Goal: Task Accomplishment & Management: Manage account settings

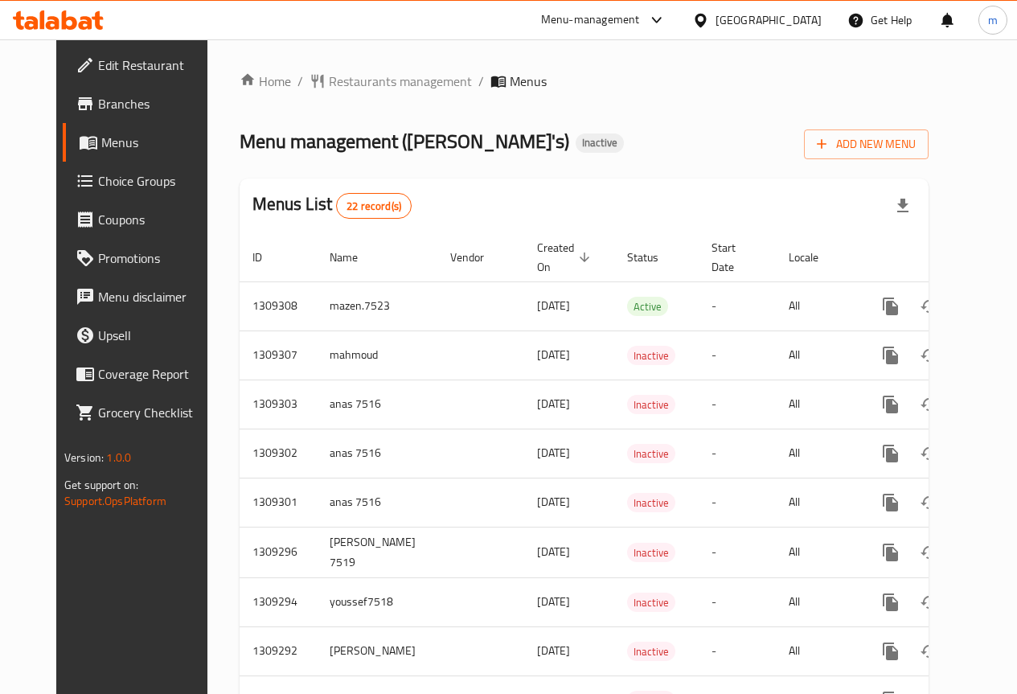
click at [98, 58] on span "Edit Restaurant" at bounding box center [155, 64] width 115 height 19
click at [98, 95] on span "Branches" at bounding box center [155, 103] width 115 height 19
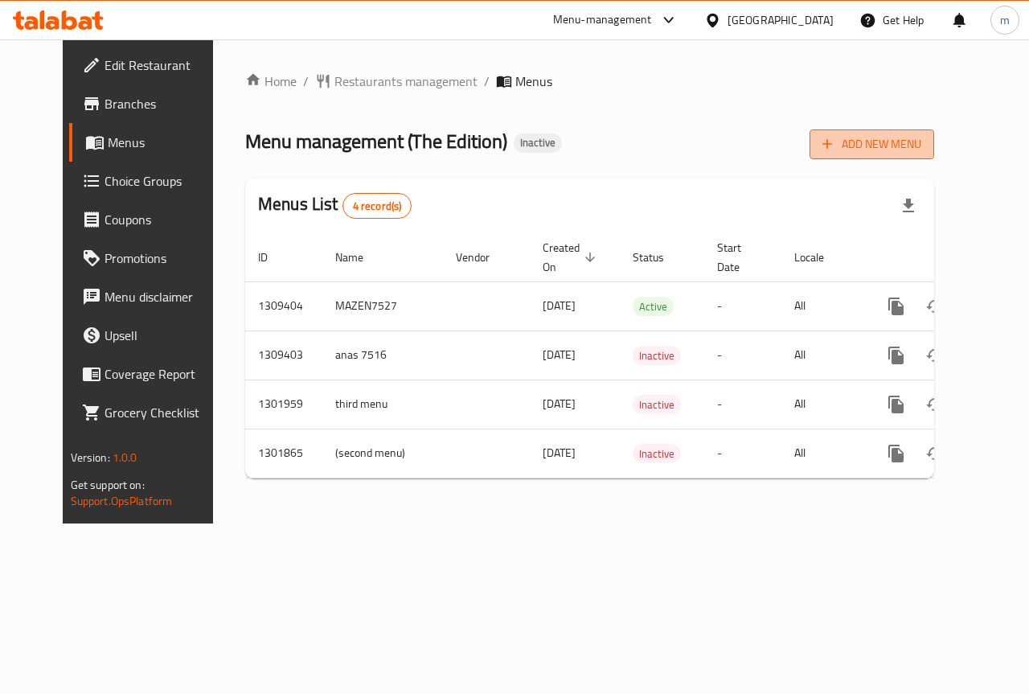
click at [922, 151] on span "Add New Menu" at bounding box center [872, 144] width 99 height 20
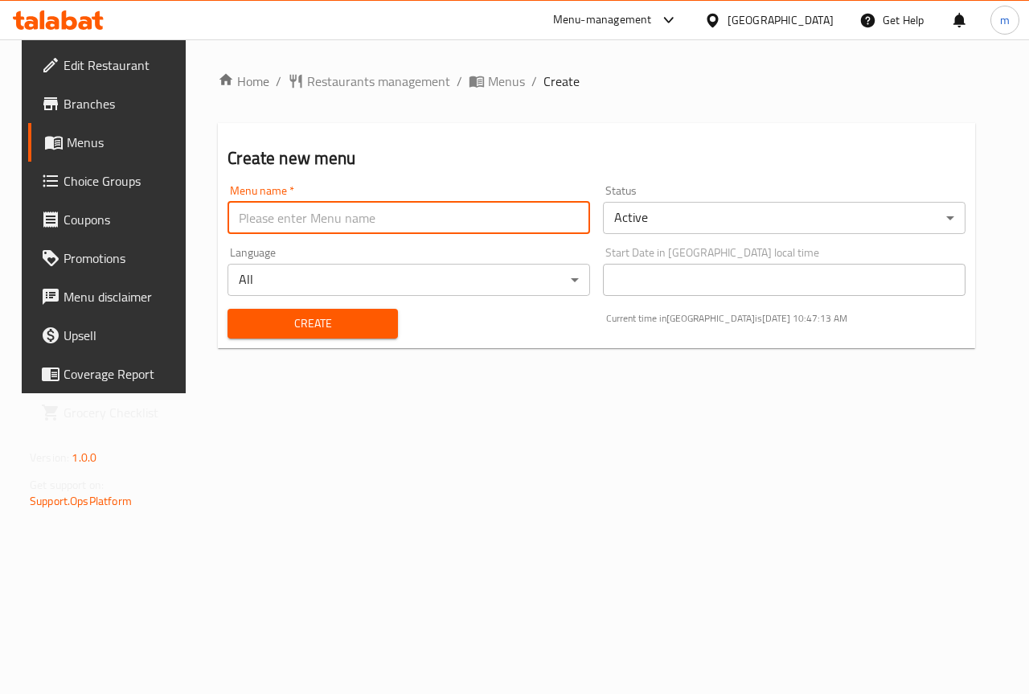
click at [499, 230] on input "text" at bounding box center [409, 218] width 363 height 32
type input "mazen.7523"
click at [345, 312] on button "Create" at bounding box center [313, 324] width 170 height 30
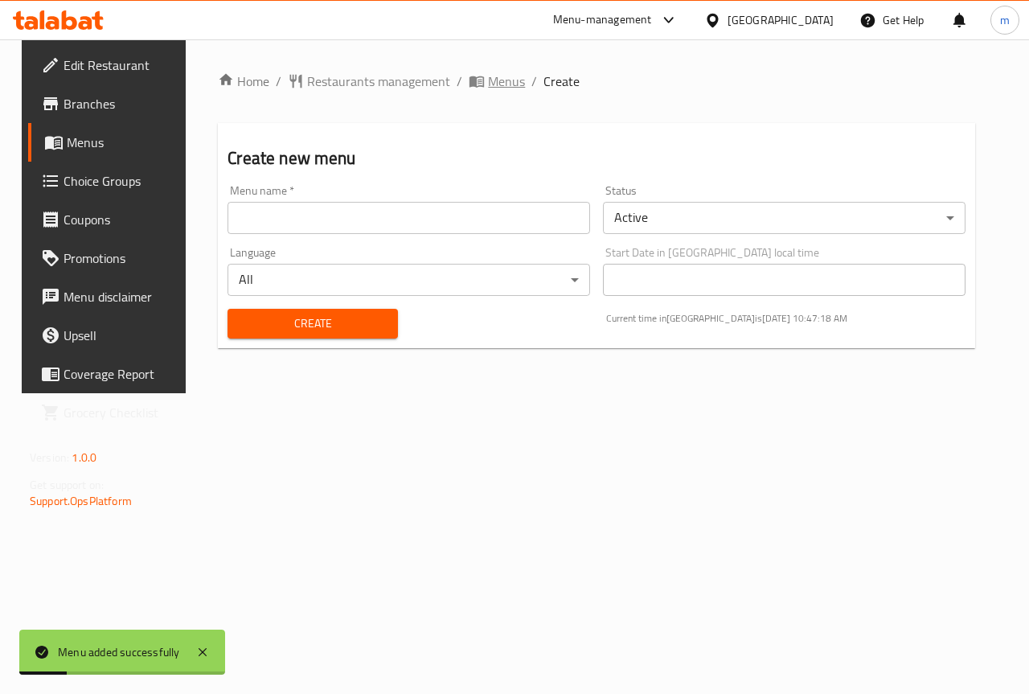
click at [491, 77] on span "Menus" at bounding box center [506, 81] width 37 height 19
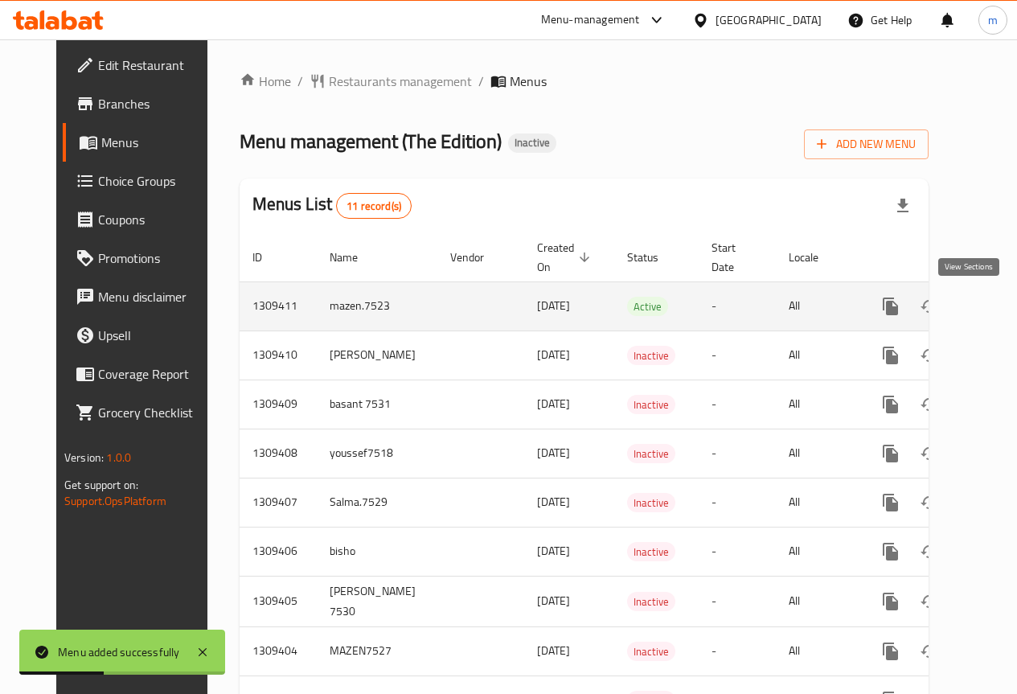
click at [997, 297] on icon "enhanced table" at bounding box center [1006, 306] width 19 height 19
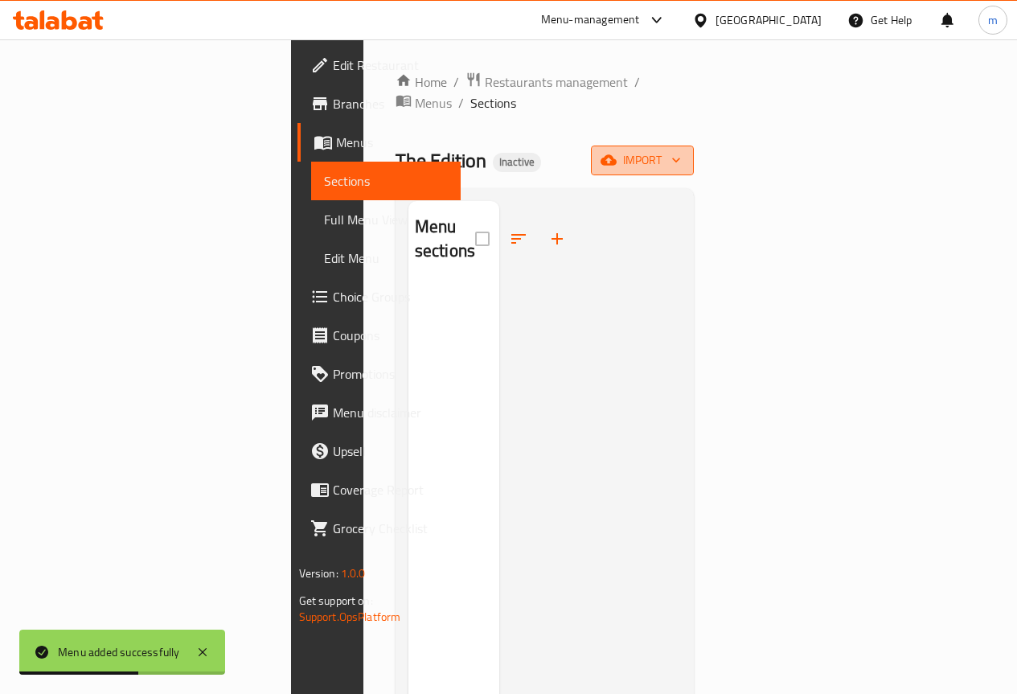
click at [617, 152] on icon "button" at bounding box center [609, 160] width 16 height 16
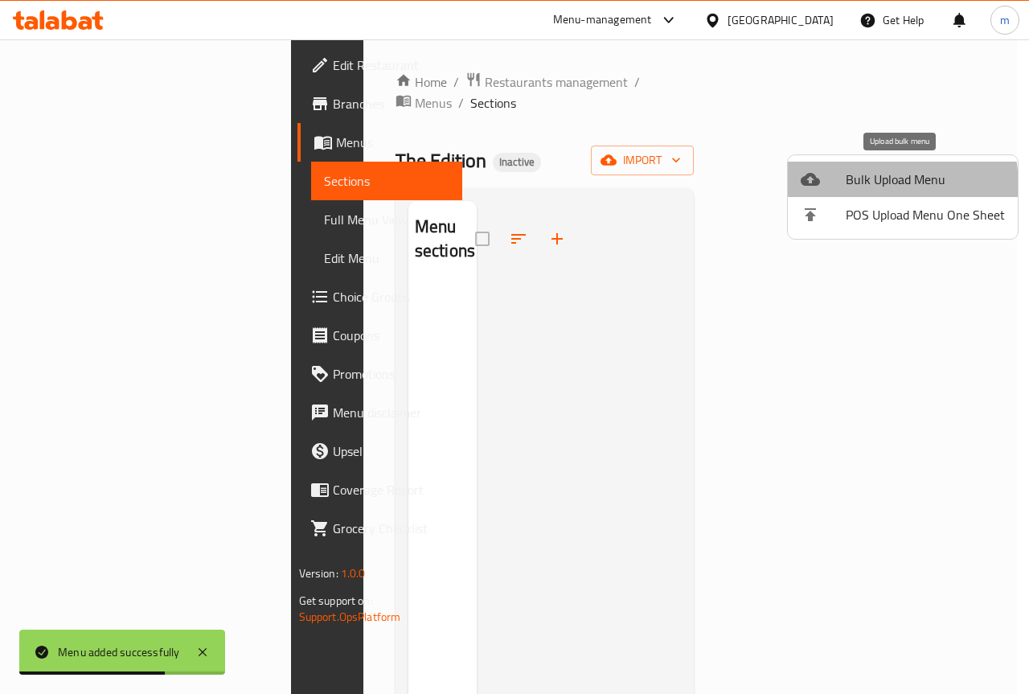
click at [833, 188] on div at bounding box center [823, 179] width 45 height 19
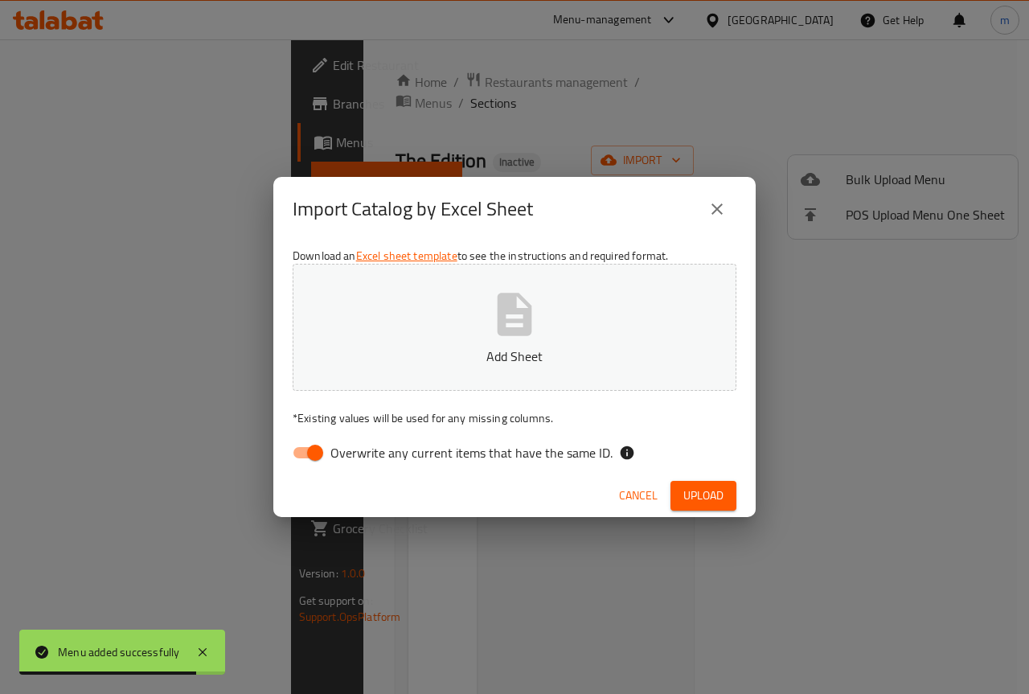
click at [313, 461] on input "Overwrite any current items that have the same ID." at bounding box center [315, 453] width 92 height 31
checkbox input "false"
click at [511, 314] on icon "button" at bounding box center [515, 314] width 35 height 43
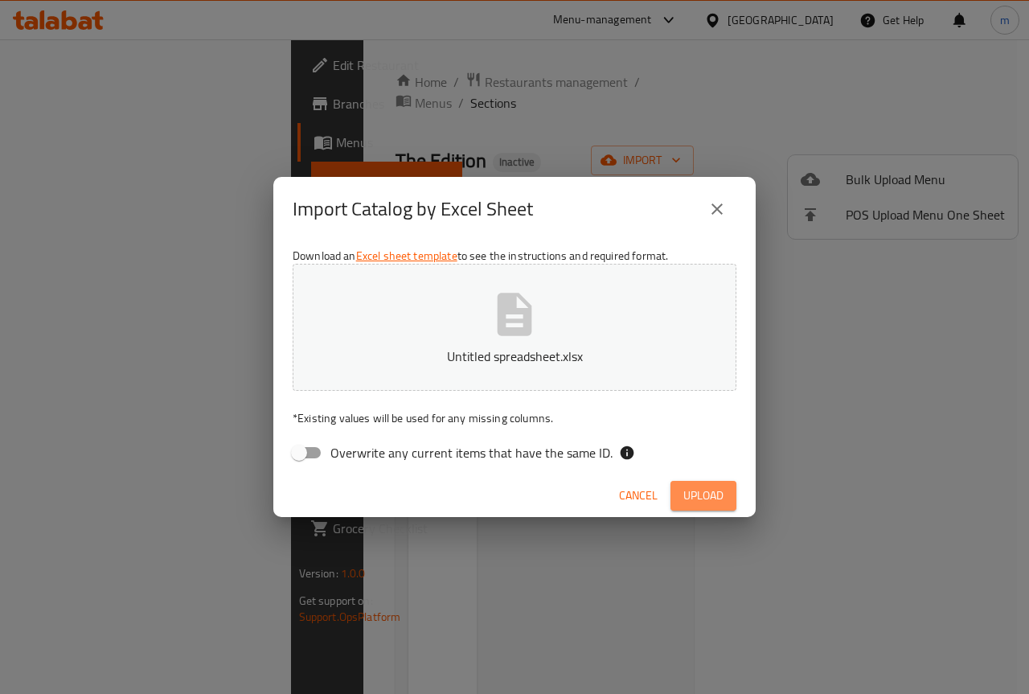
click at [719, 497] on span "Upload" at bounding box center [704, 496] width 40 height 20
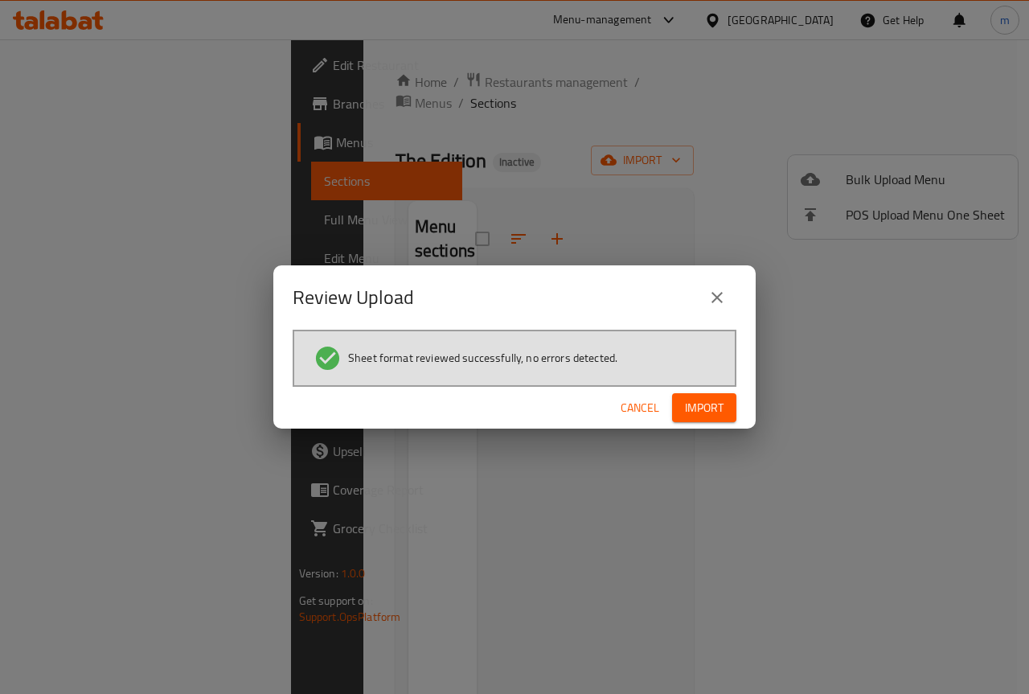
click at [700, 401] on span "Import" at bounding box center [704, 408] width 39 height 20
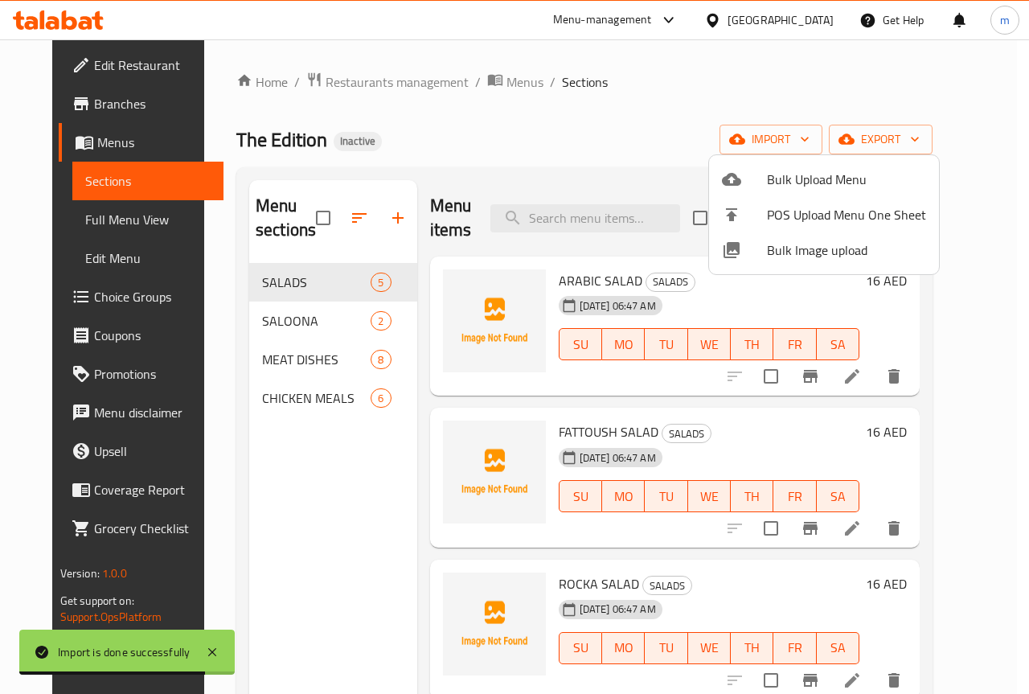
click at [972, 271] on div at bounding box center [514, 347] width 1029 height 694
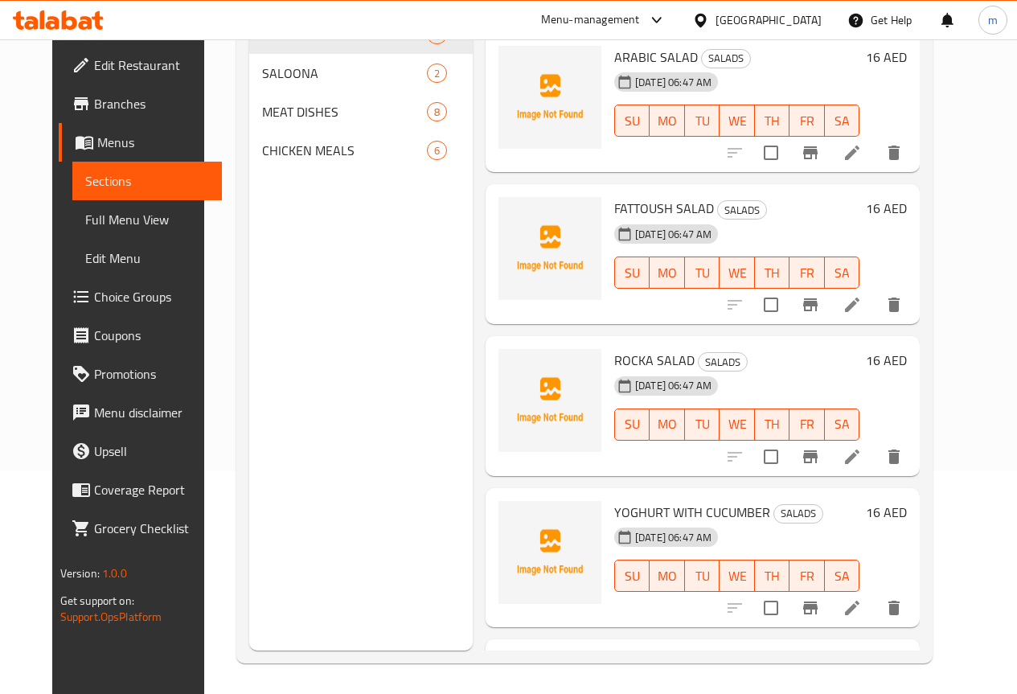
scroll to position [225, 0]
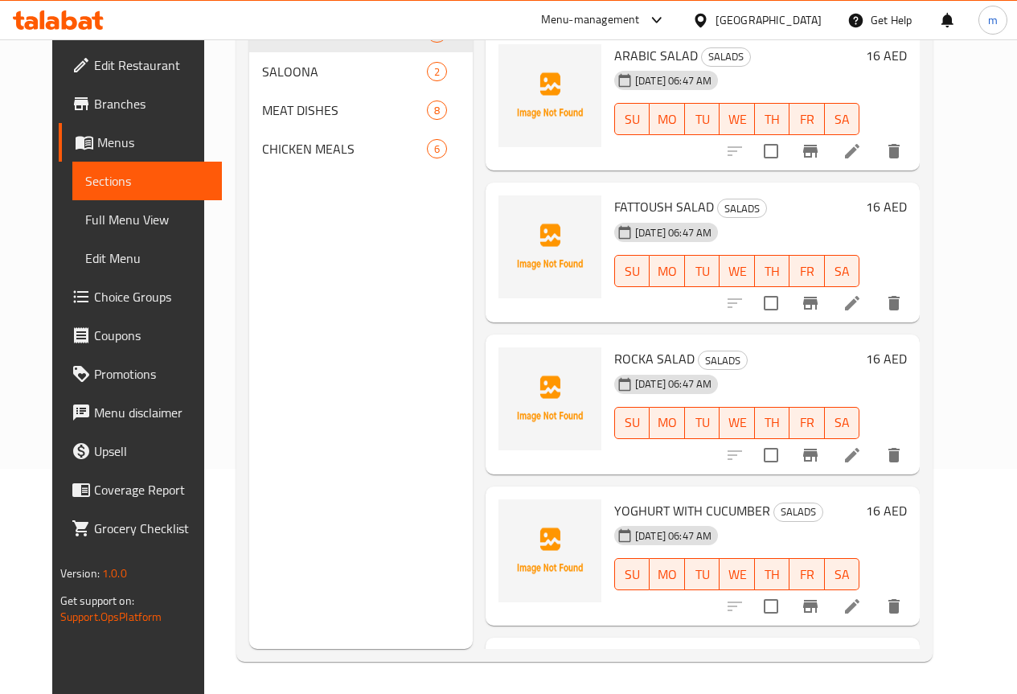
click at [100, 226] on span "Full Menu View" at bounding box center [147, 219] width 124 height 19
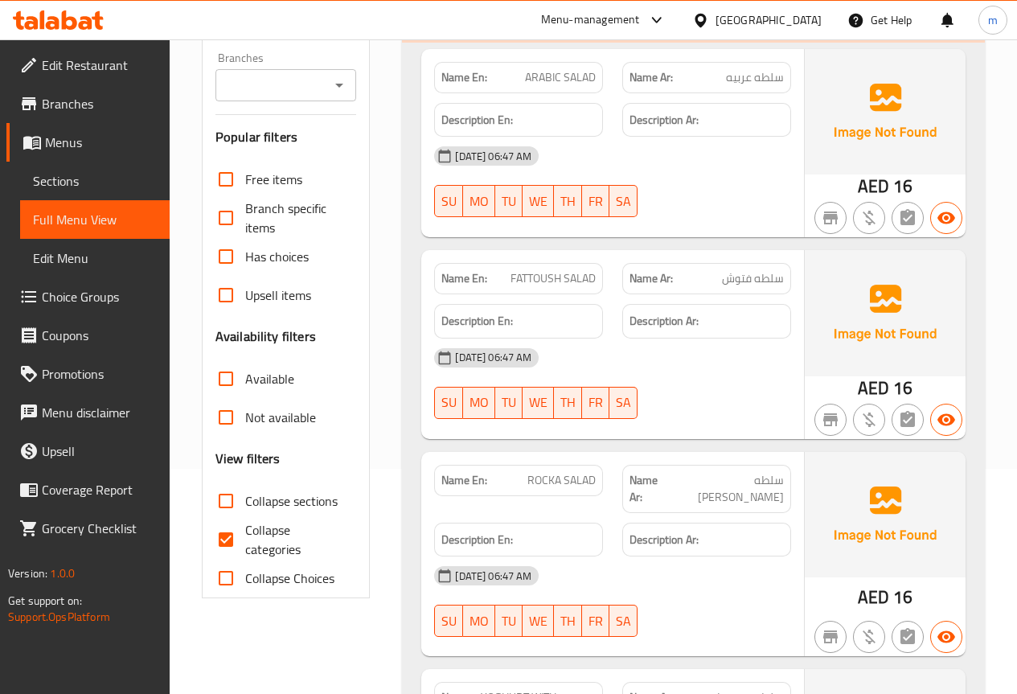
click at [226, 533] on input "Collapse categories" at bounding box center [226, 539] width 39 height 39
checkbox input "false"
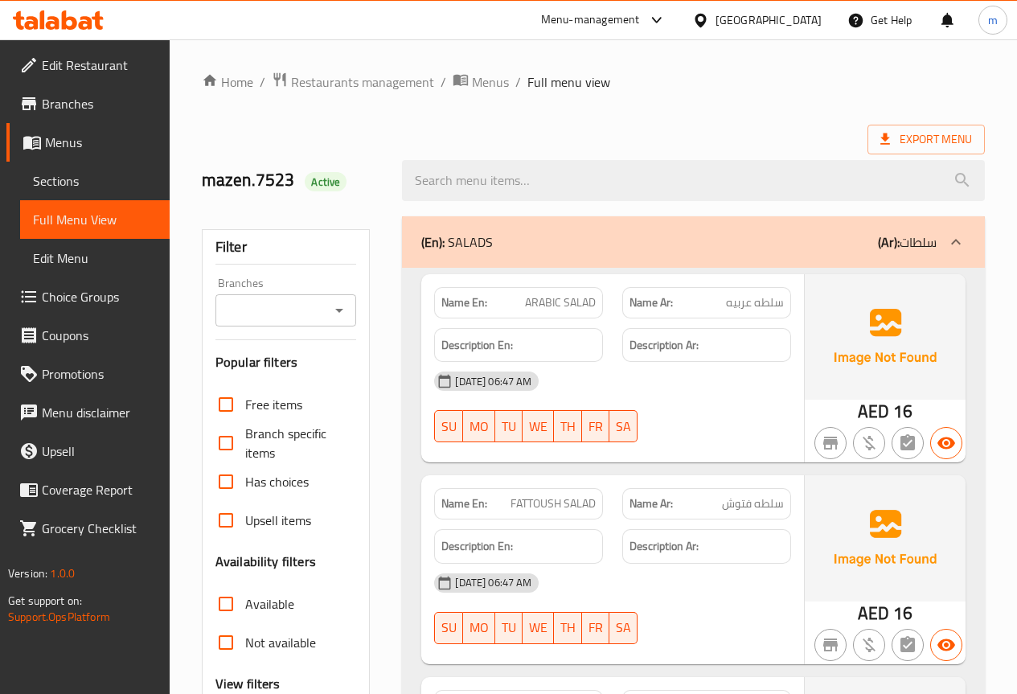
drag, startPoint x: 559, startPoint y: 8, endPoint x: 355, endPoint y: 146, distance: 246.1
click at [355, 146] on div "mazen.7523 Active" at bounding box center [292, 181] width 201 height 72
click at [133, 187] on span "Sections" at bounding box center [95, 180] width 124 height 19
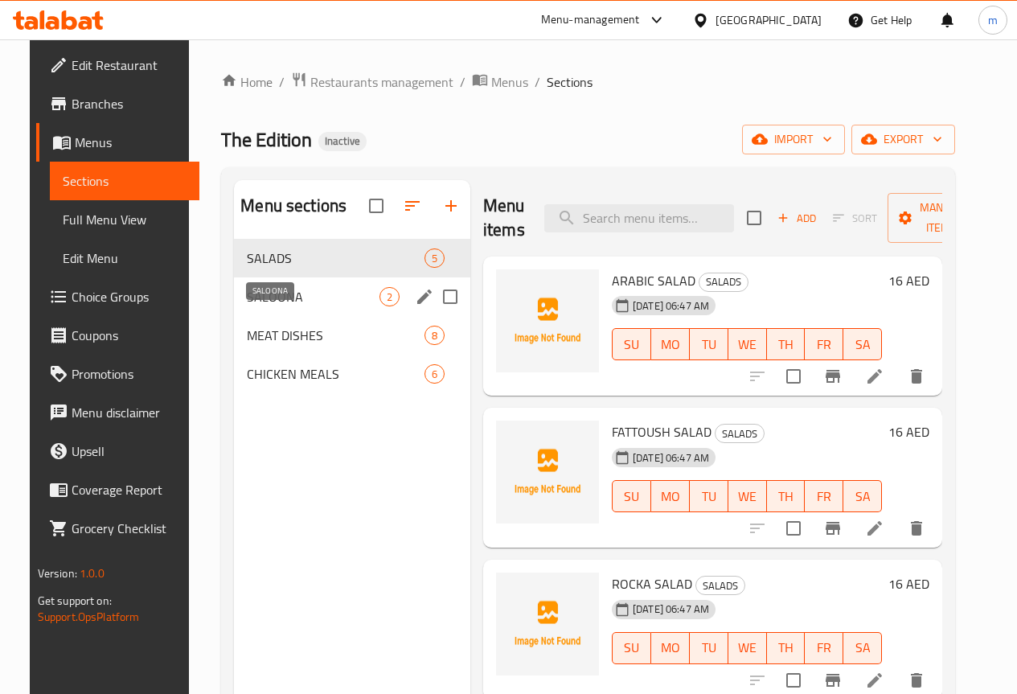
click at [294, 306] on span "SALOONA" at bounding box center [313, 296] width 133 height 19
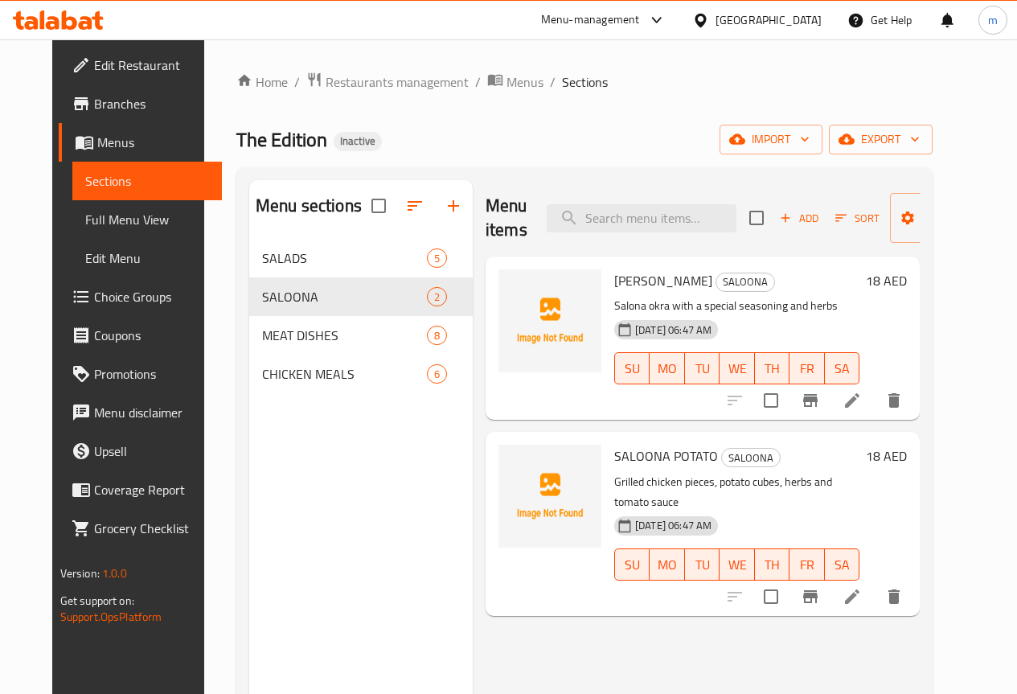
click at [862, 587] on icon at bounding box center [852, 596] width 19 height 19
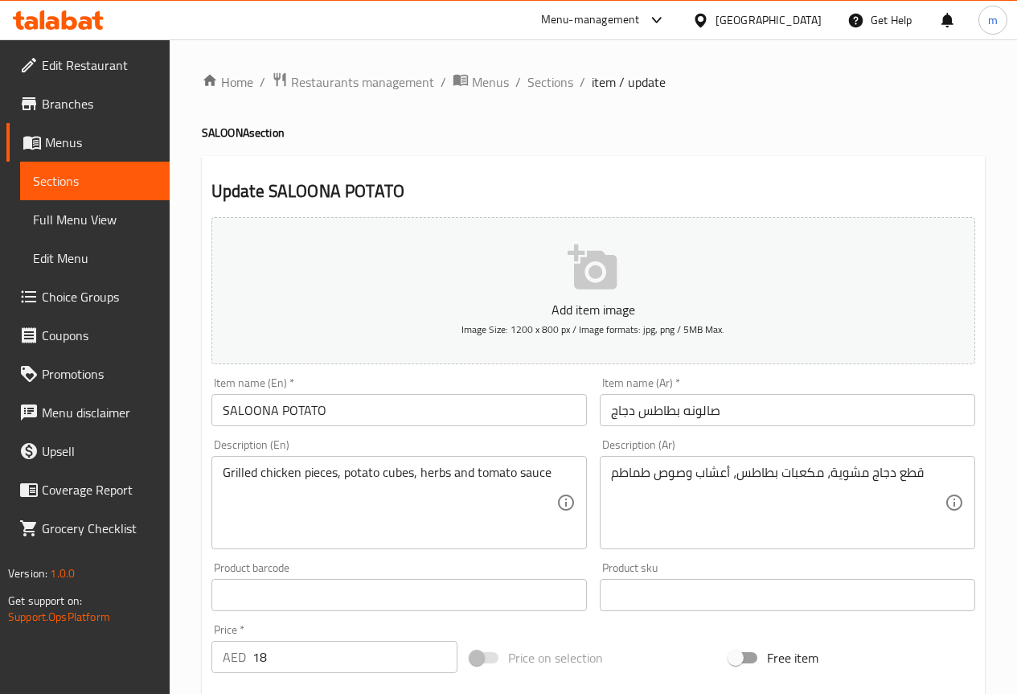
click at [279, 414] on input "SALOONA POTATO" at bounding box center [400, 410] width 376 height 32
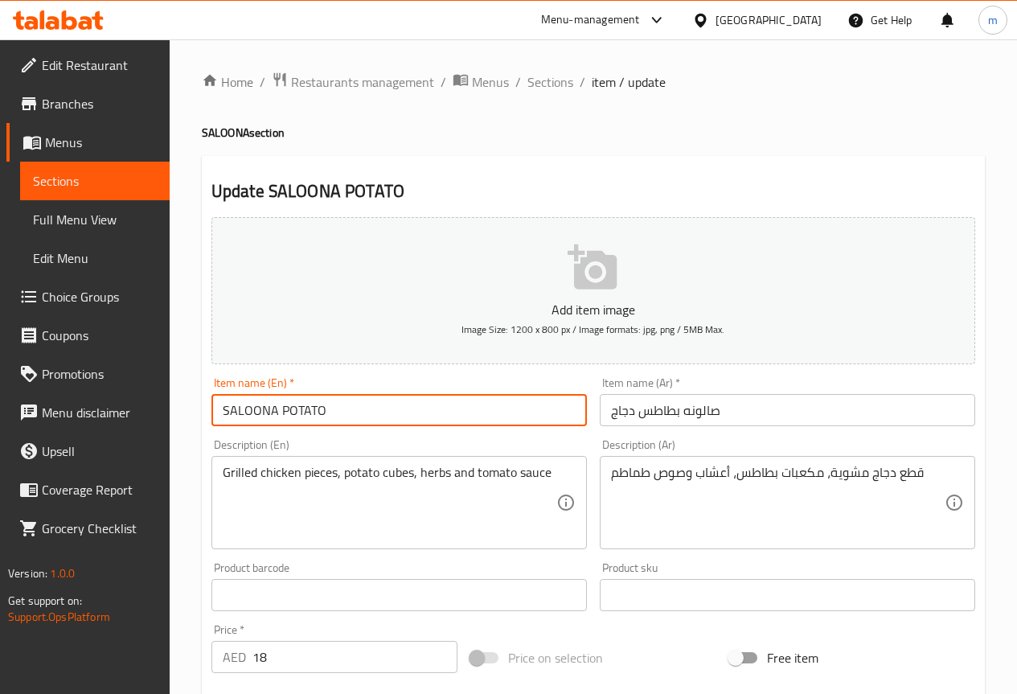
click at [355, 415] on input "SALOONA POTATO" at bounding box center [400, 410] width 376 height 32
type input "SALOONA POTATO chicken"
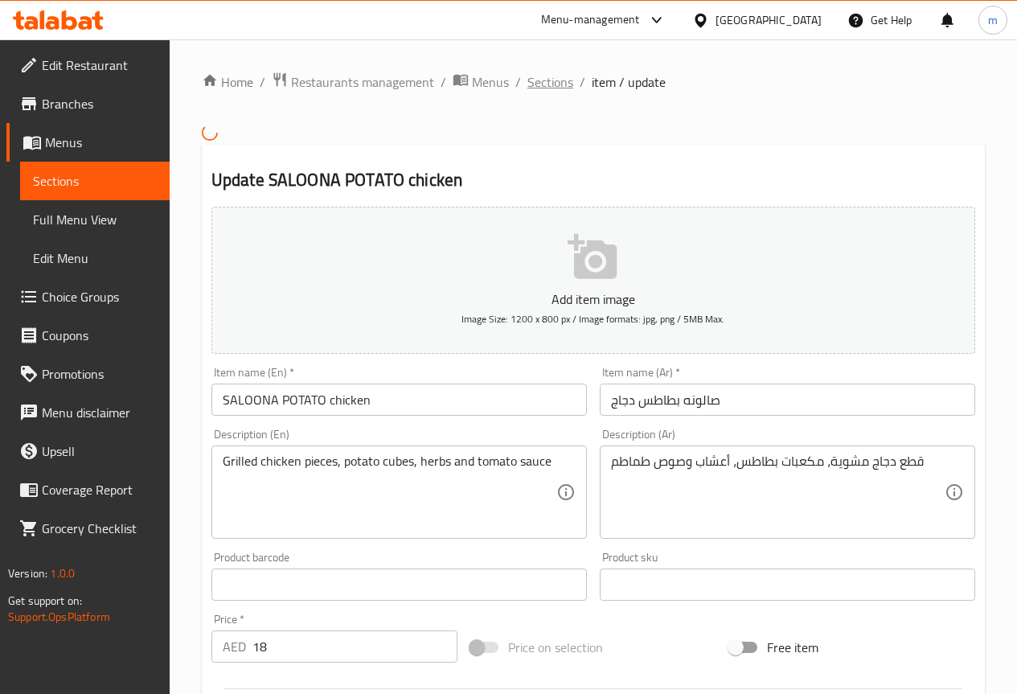
click at [556, 86] on span "Sections" at bounding box center [551, 81] width 46 height 19
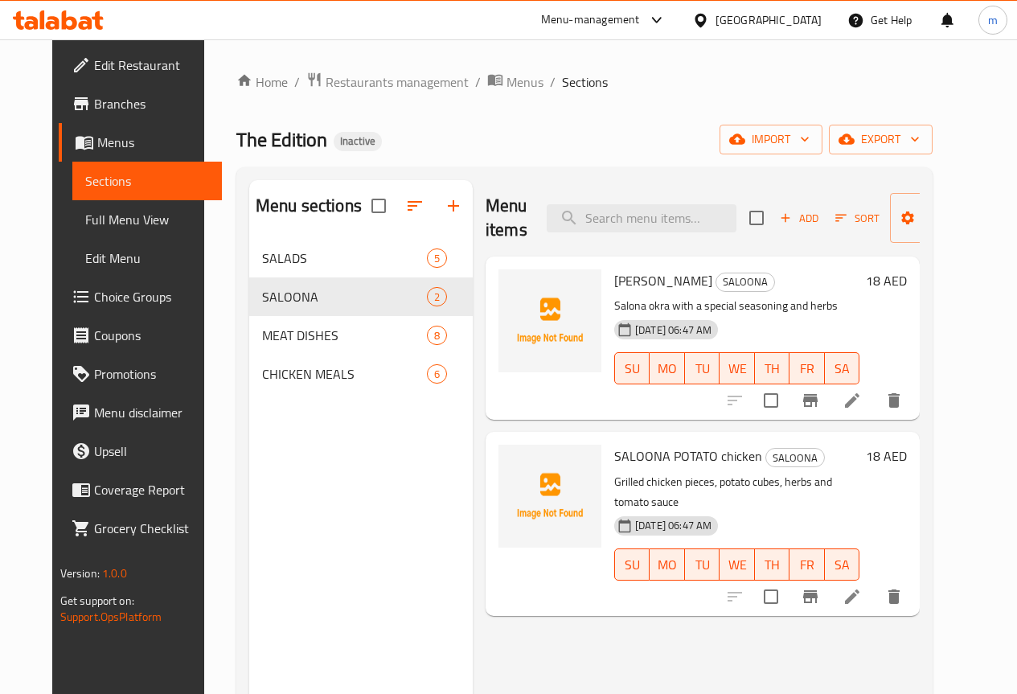
click at [105, 224] on span "Full Menu View" at bounding box center [147, 219] width 124 height 19
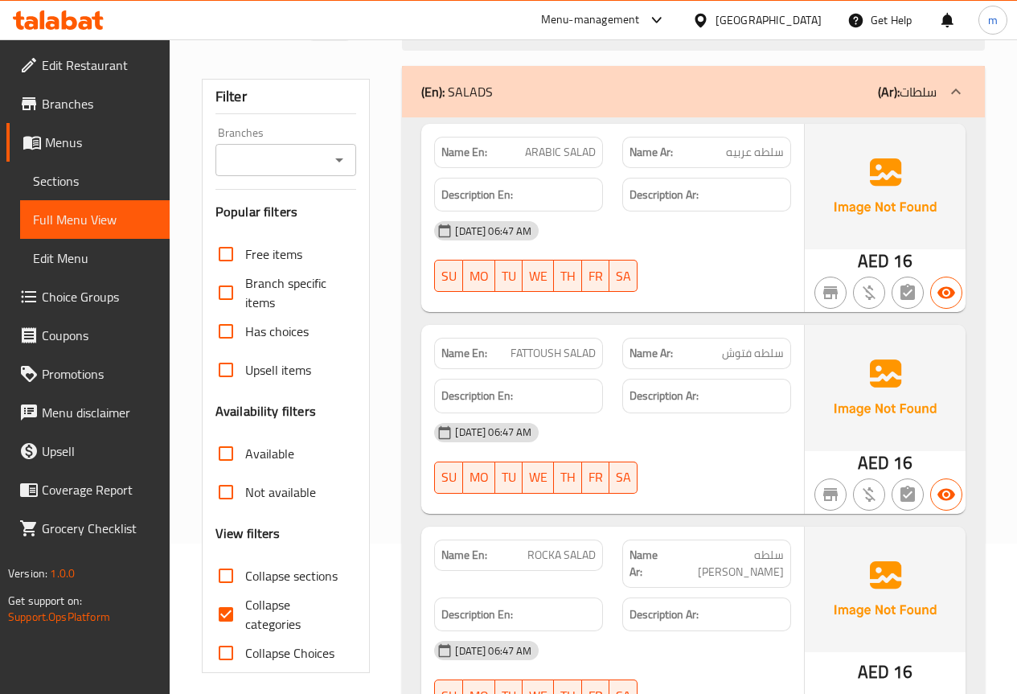
scroll to position [241, 0]
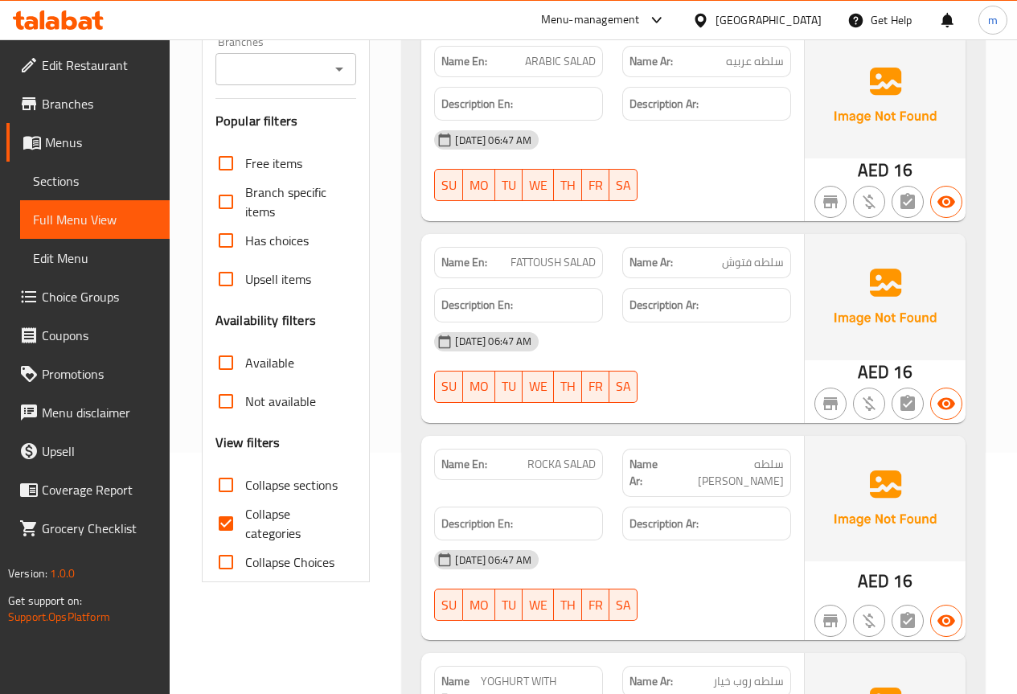
click at [228, 524] on input "Collapse categories" at bounding box center [226, 523] width 39 height 39
checkbox input "false"
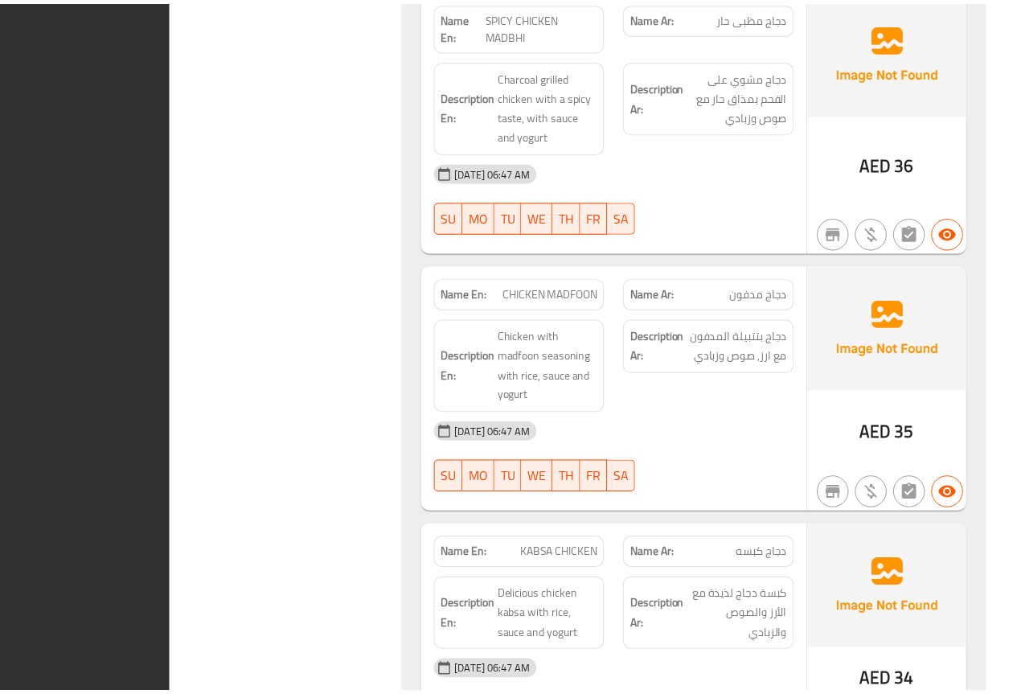
scroll to position [4898, 0]
